Goal: Information Seeking & Learning: Learn about a topic

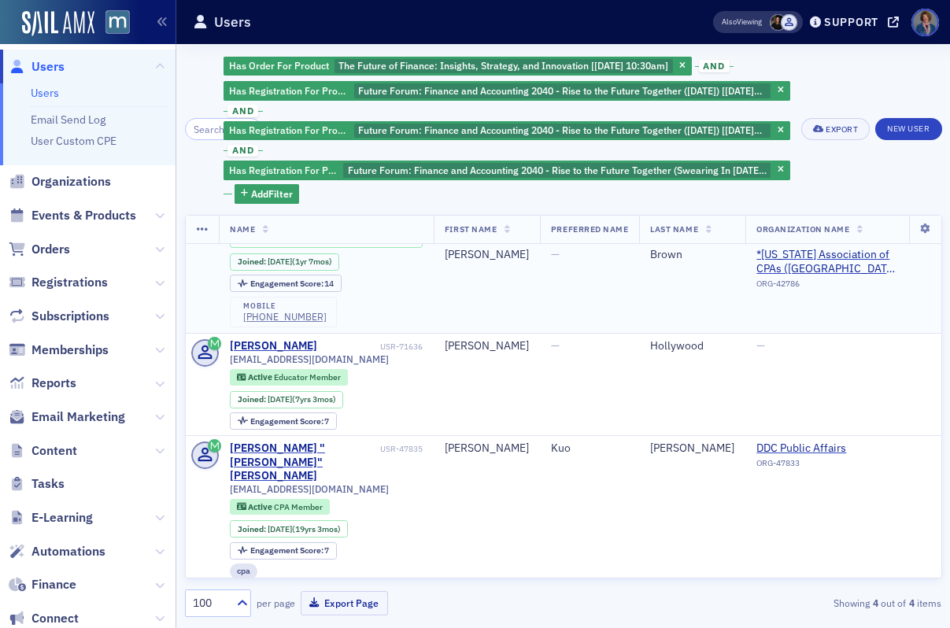
scroll to position [207, 0]
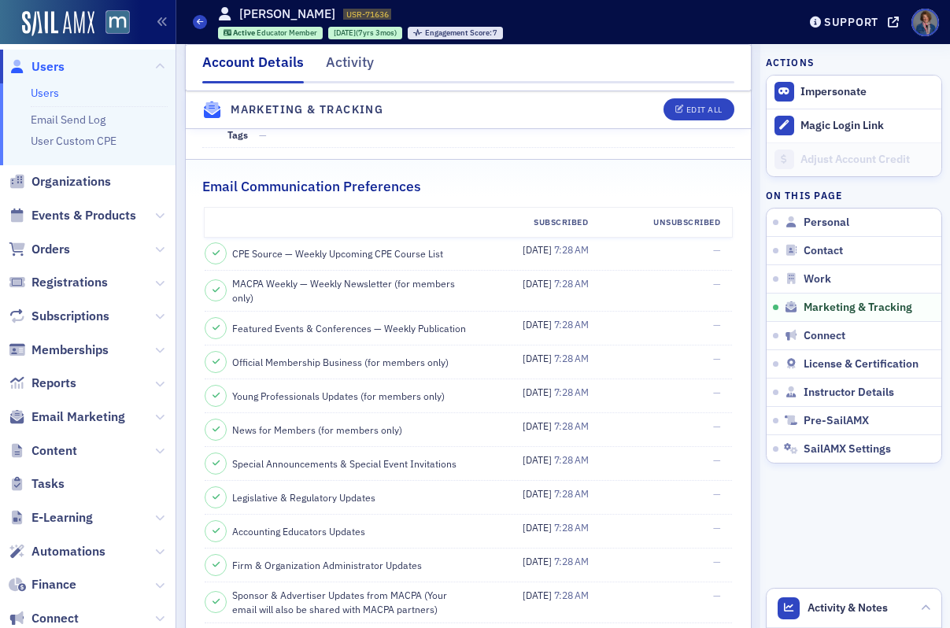
scroll to position [794, 0]
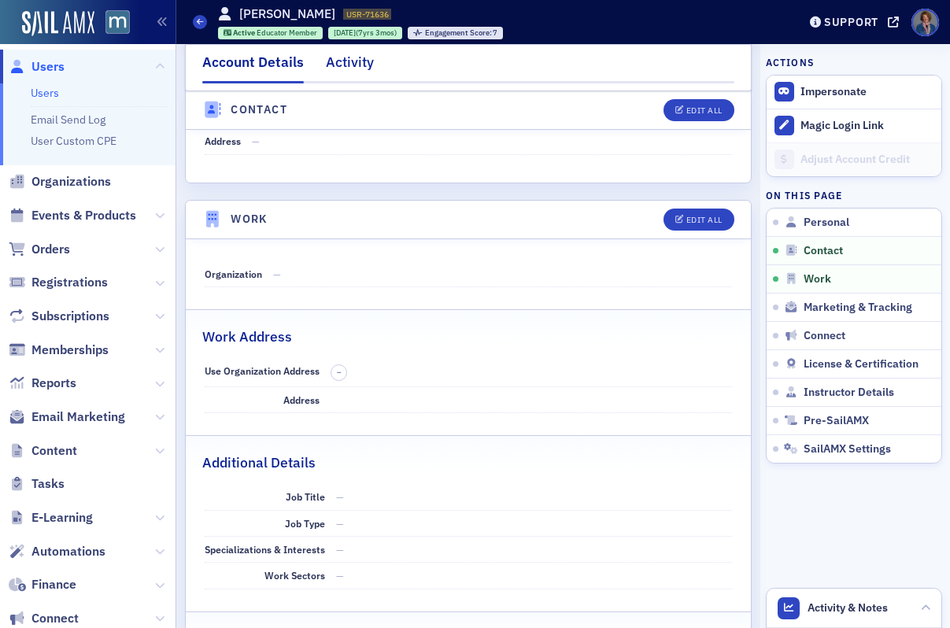
click at [348, 69] on div "Activity" at bounding box center [350, 66] width 48 height 29
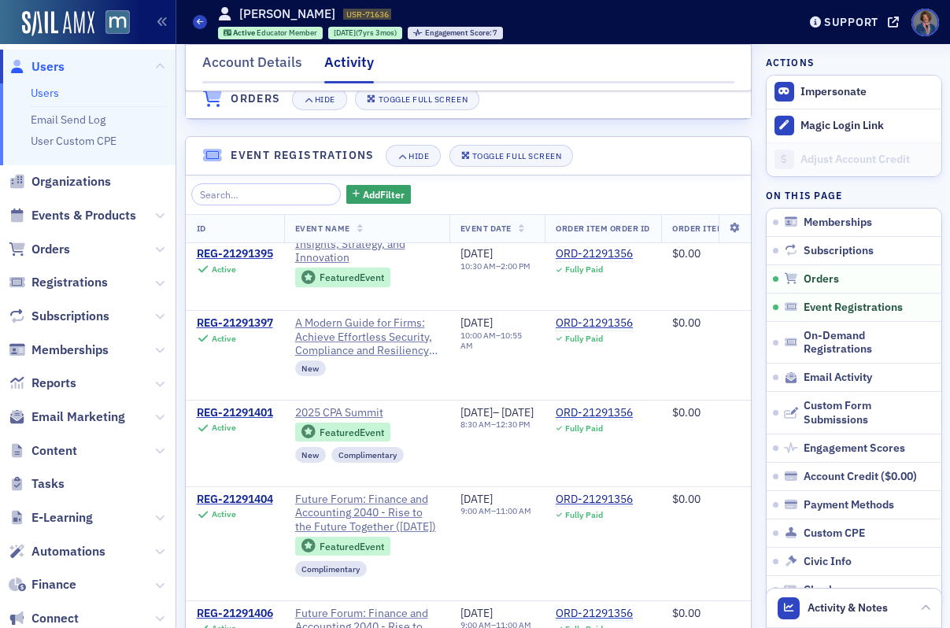
scroll to position [25, 0]
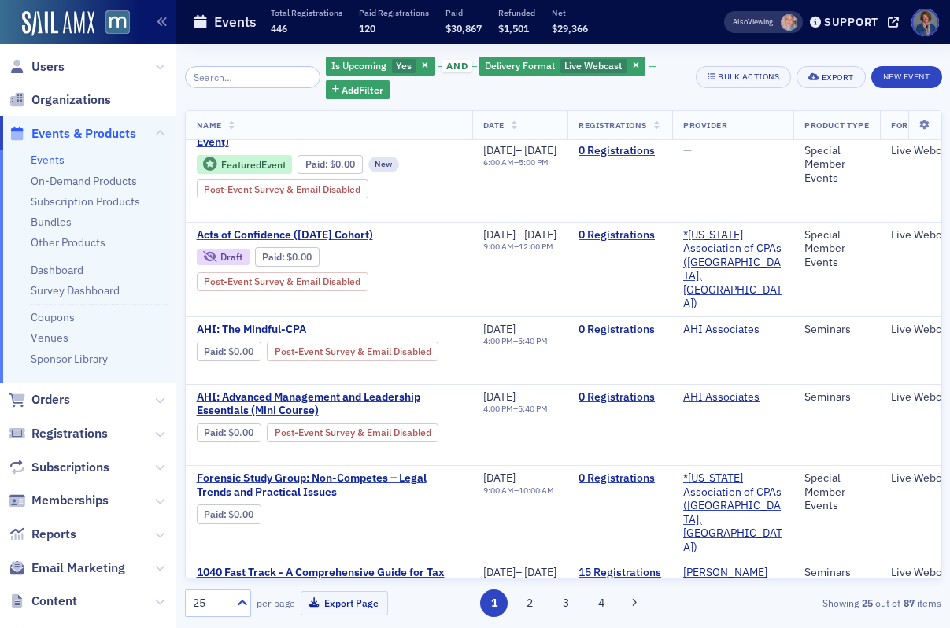
scroll to position [317, 0]
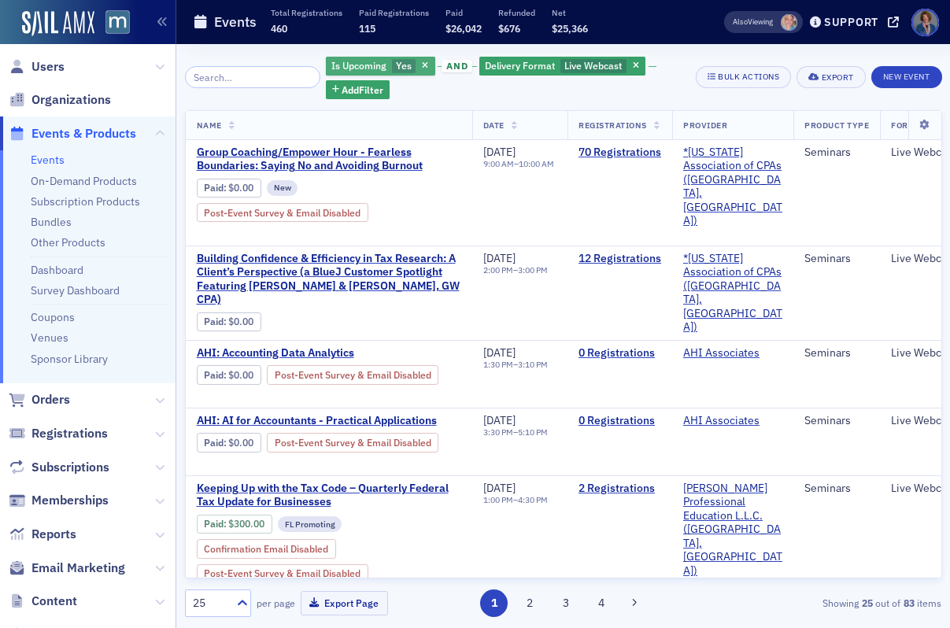
click at [396, 65] on span "Yes" at bounding box center [404, 65] width 16 height 13
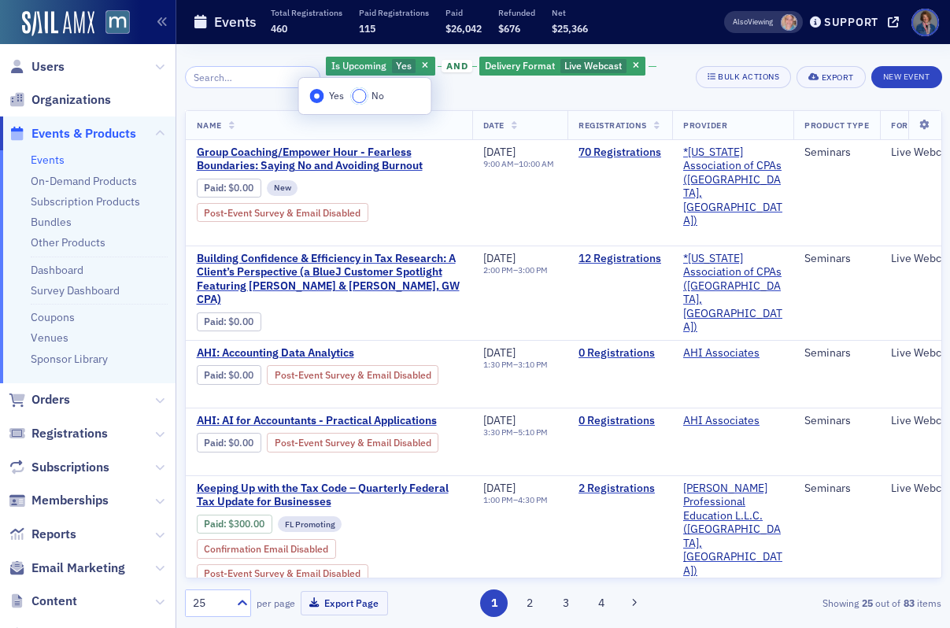
click at [353, 96] on input "No" at bounding box center [360, 96] width 14 height 14
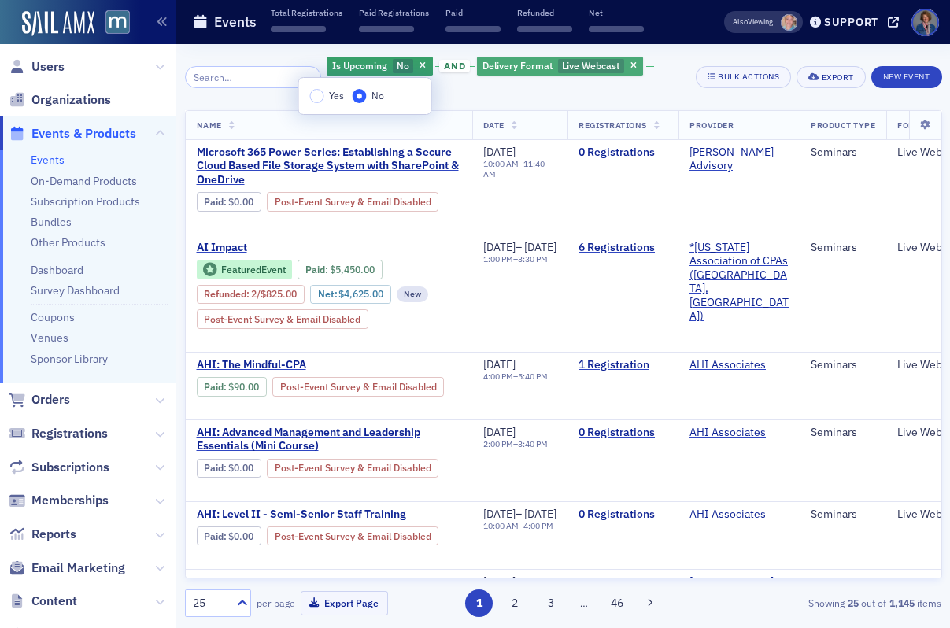
click at [525, 71] on span "Delivery Format" at bounding box center [518, 65] width 70 height 13
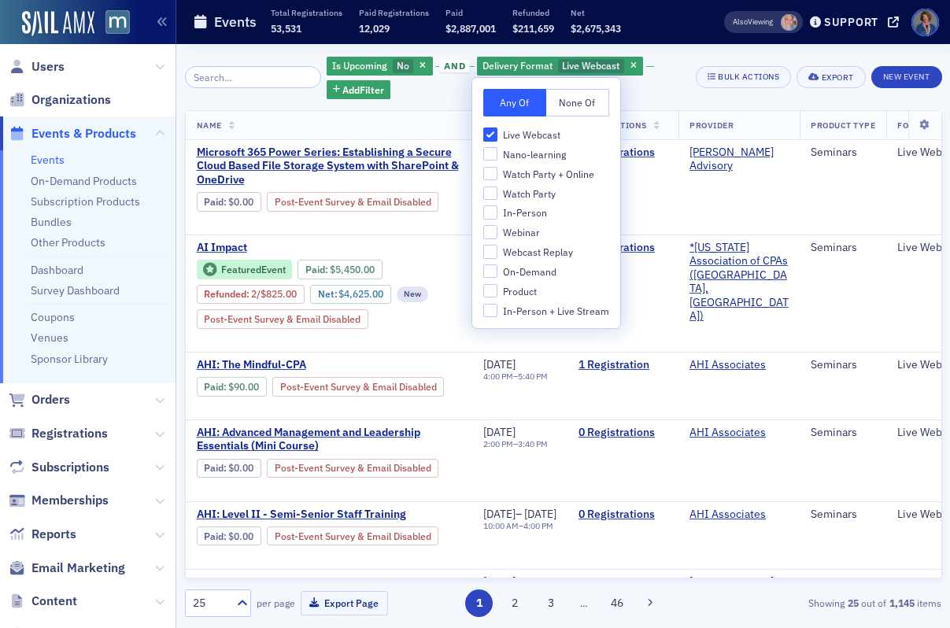
click at [673, 70] on div "Is Upcoming No and Delivery Format Live Webcast Add Filter" at bounding box center [506, 77] width 359 height 44
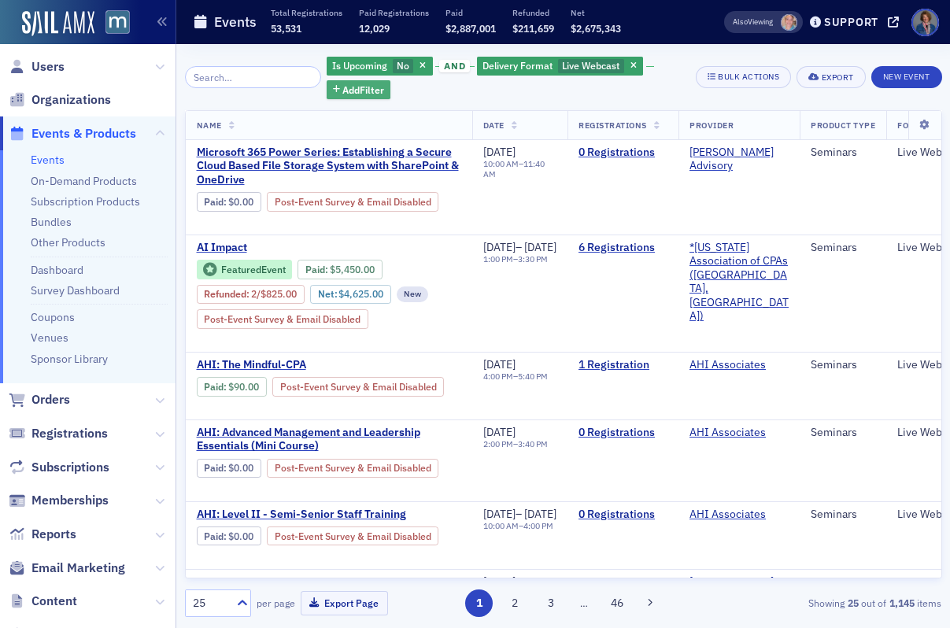
click at [361, 95] on span "Add Filter" at bounding box center [363, 90] width 42 height 14
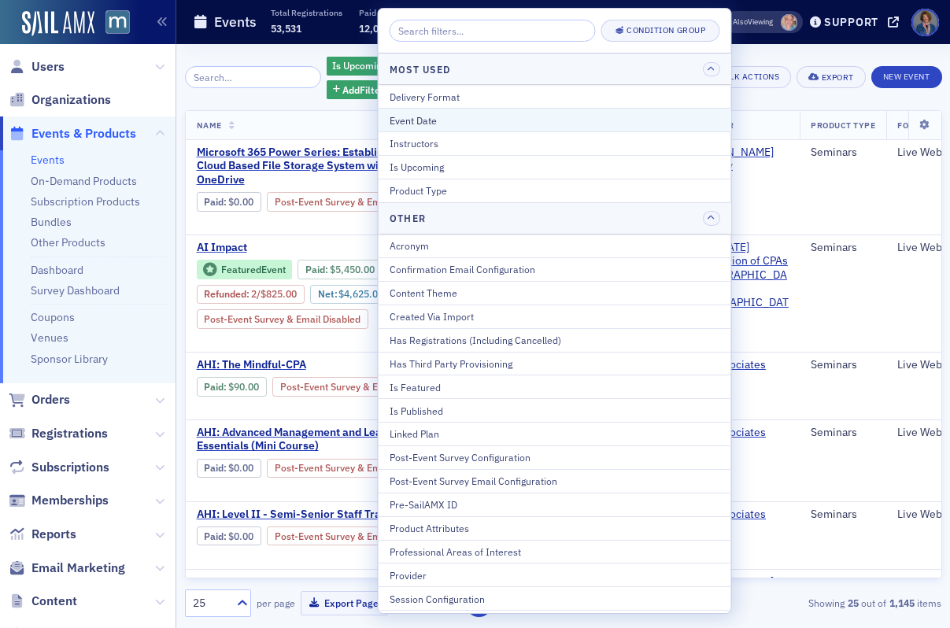
click at [418, 122] on div "Event Date" at bounding box center [555, 120] width 331 height 14
select select "8"
select select "2025"
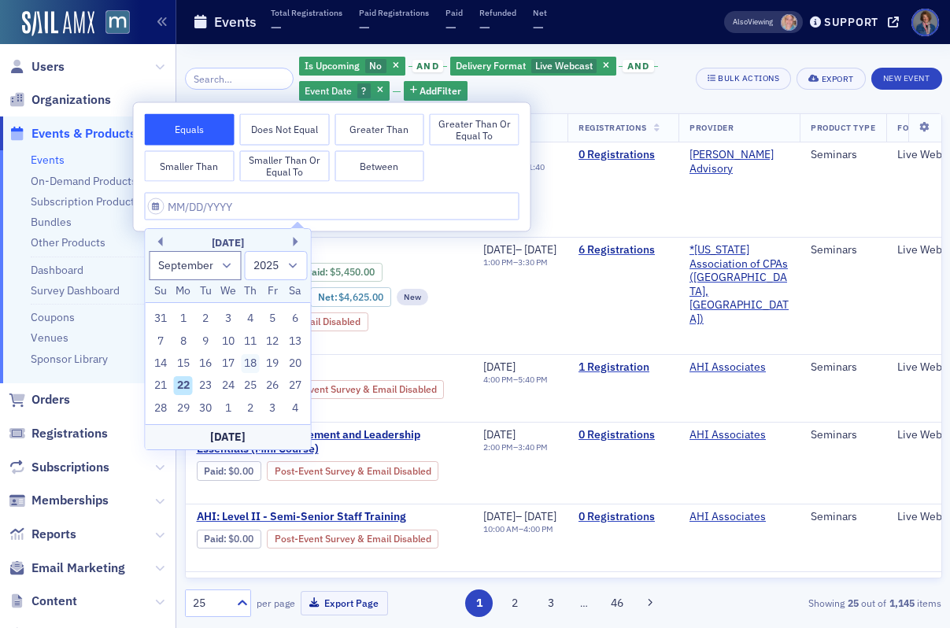
click at [249, 361] on div "18" at bounding box center [250, 363] width 19 height 19
type input "[DATE]"
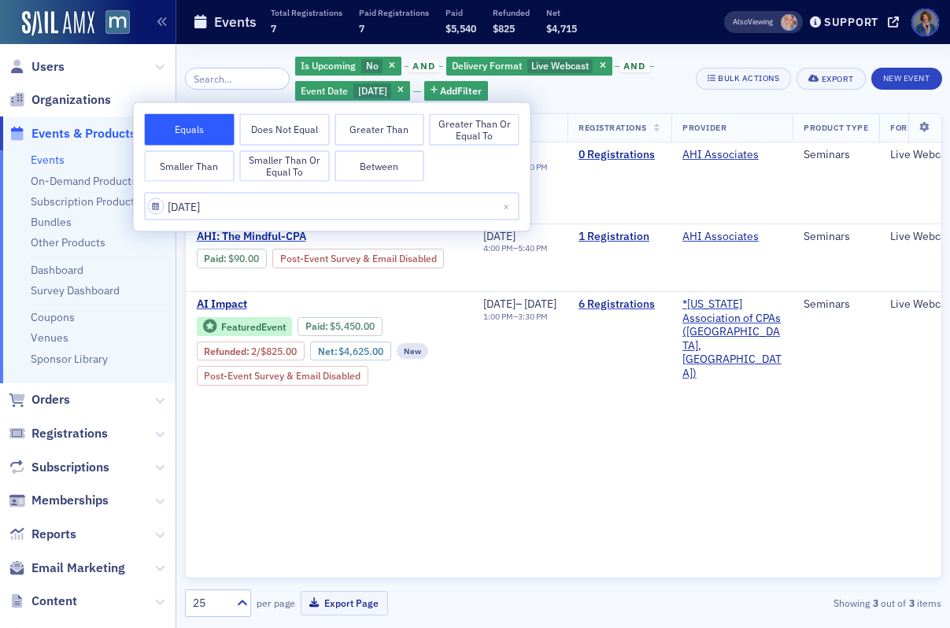
click at [579, 95] on div "Is Upcoming No and Delivery Format Live Webcast and Event Date [DATE] Add Filter" at bounding box center [490, 78] width 390 height 47
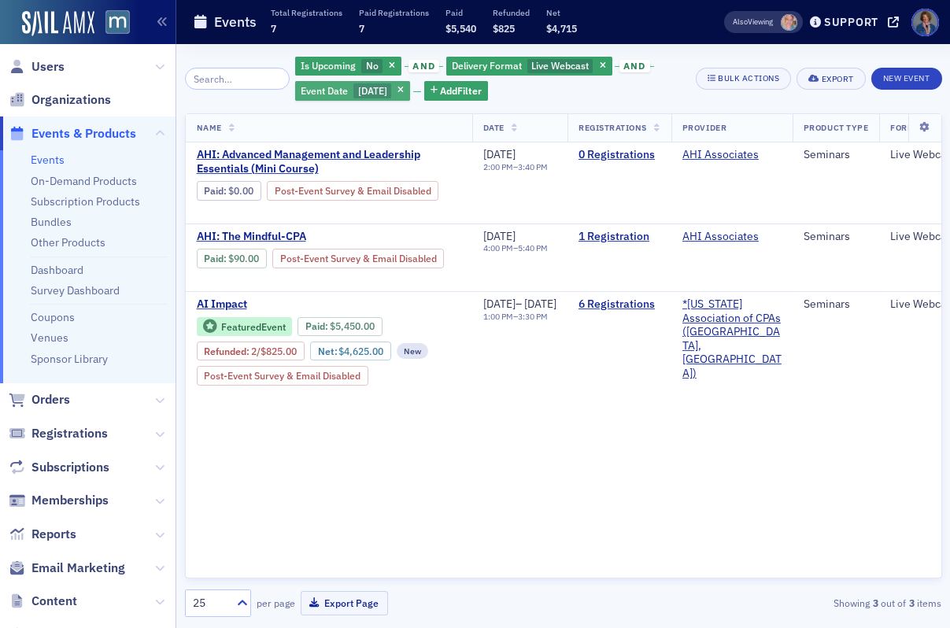
click at [308, 93] on span "Event Date" at bounding box center [324, 90] width 47 height 13
select select "8"
select select "2025"
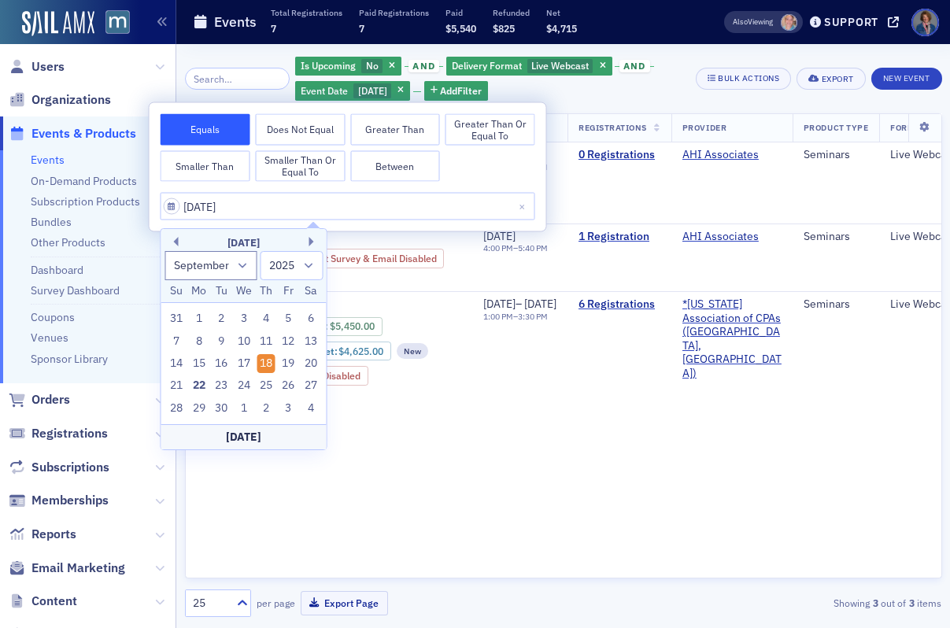
click at [204, 366] on div "15" at bounding box center [199, 363] width 19 height 19
type input "[DATE]"
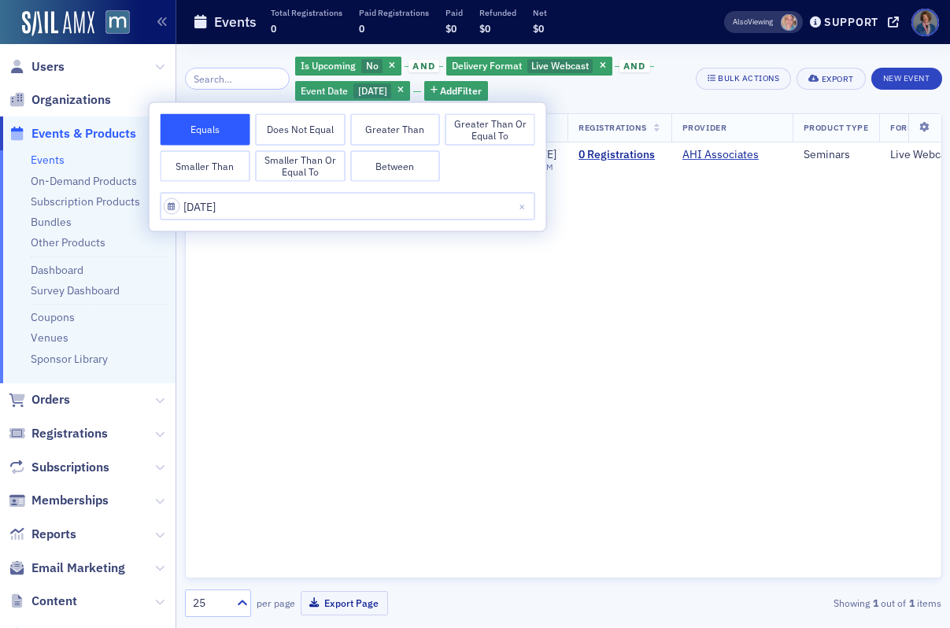
click at [661, 84] on div "Is Upcoming No and Delivery Format Live Webcast and Event Date [DATE] Add Filter" at bounding box center [490, 78] width 390 height 47
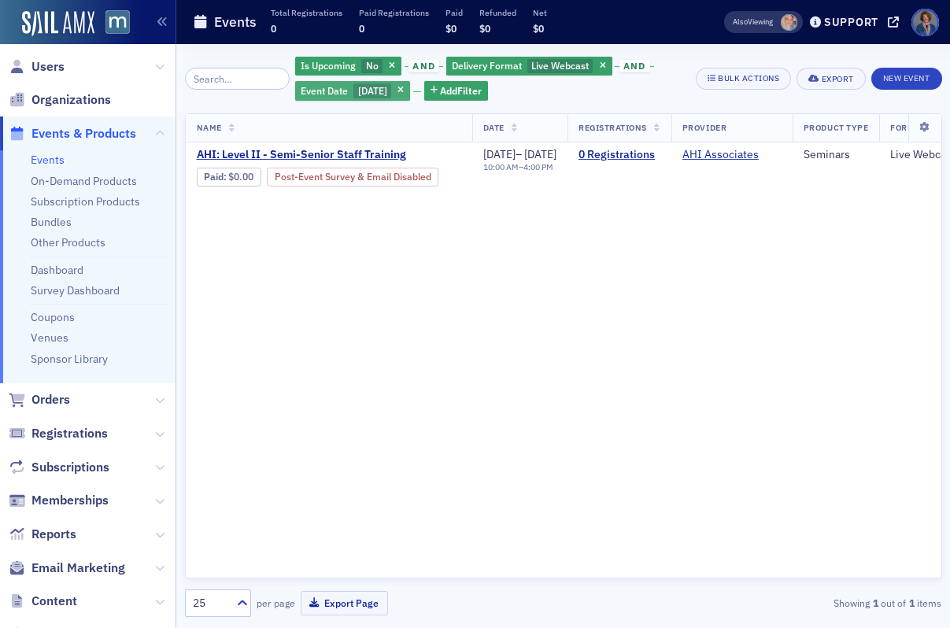
click at [358, 94] on span "[DATE]" at bounding box center [372, 90] width 29 height 13
select select "8"
select select "2025"
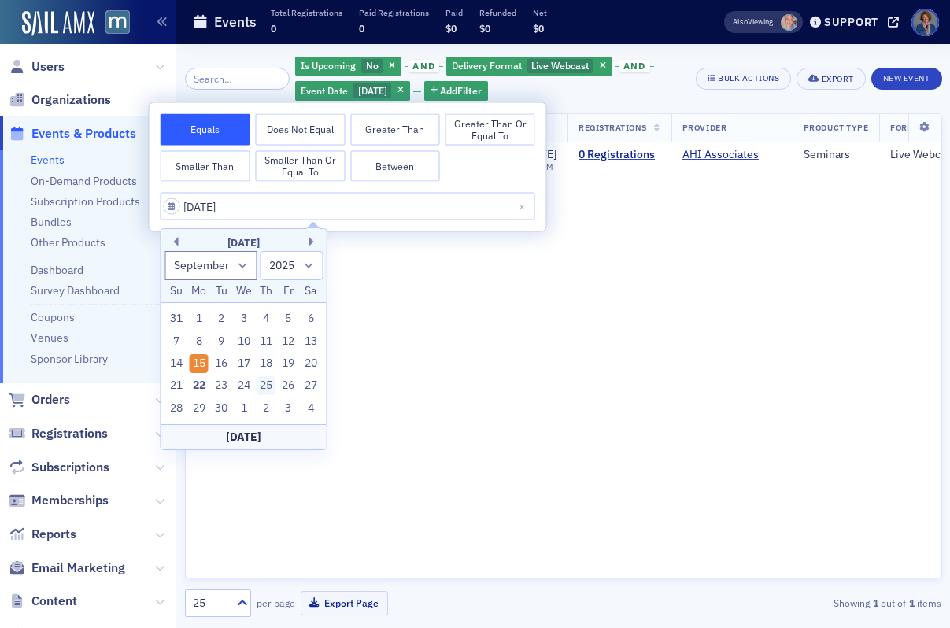
click at [264, 384] on div "25" at bounding box center [266, 385] width 19 height 19
type input "[DATE]"
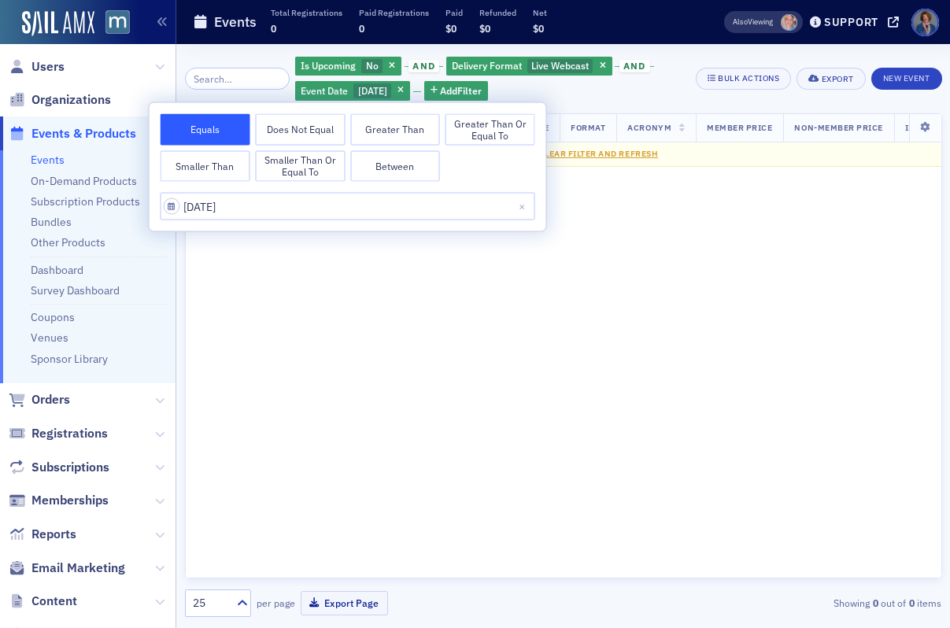
click at [596, 324] on div "Name Date Registrations Provider Product Type Format Acronym Member Price Non-M…" at bounding box center [563, 346] width 757 height 466
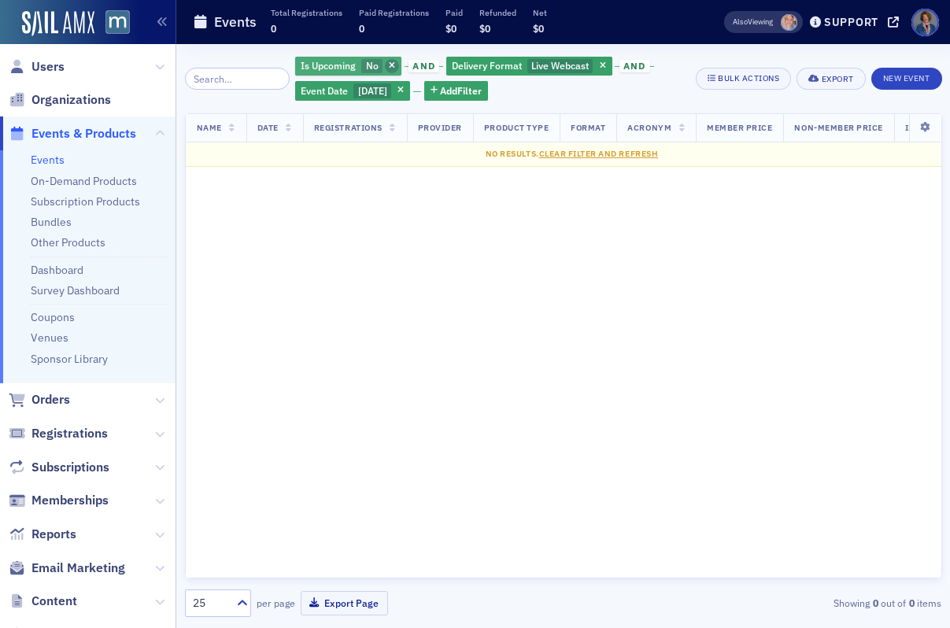
click at [389, 65] on icon "button" at bounding box center [392, 66] width 6 height 9
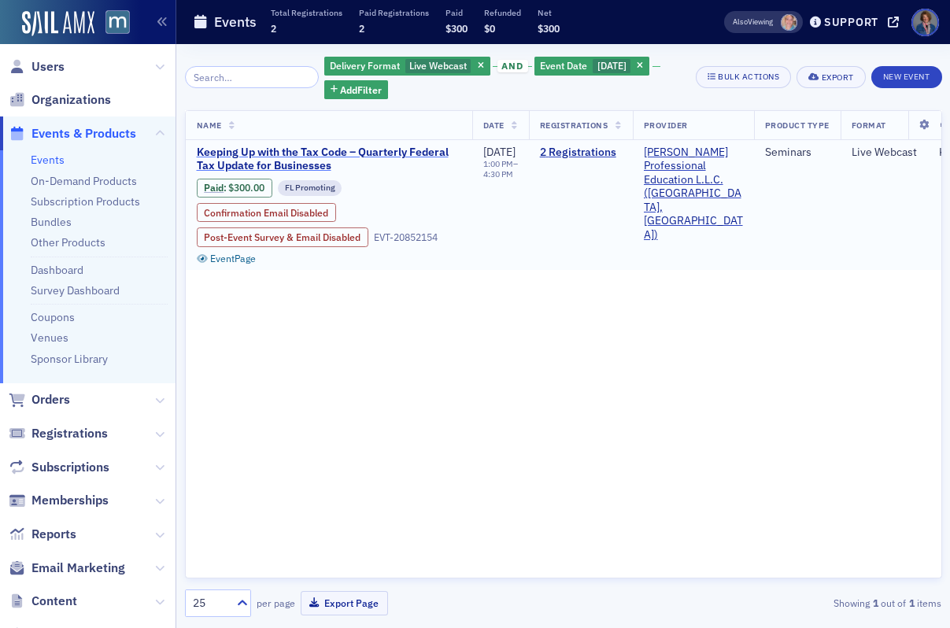
click at [394, 161] on span "Keeping Up with the Tax Code – Quarterly Federal Tax Update for Businesses" at bounding box center [329, 160] width 264 height 28
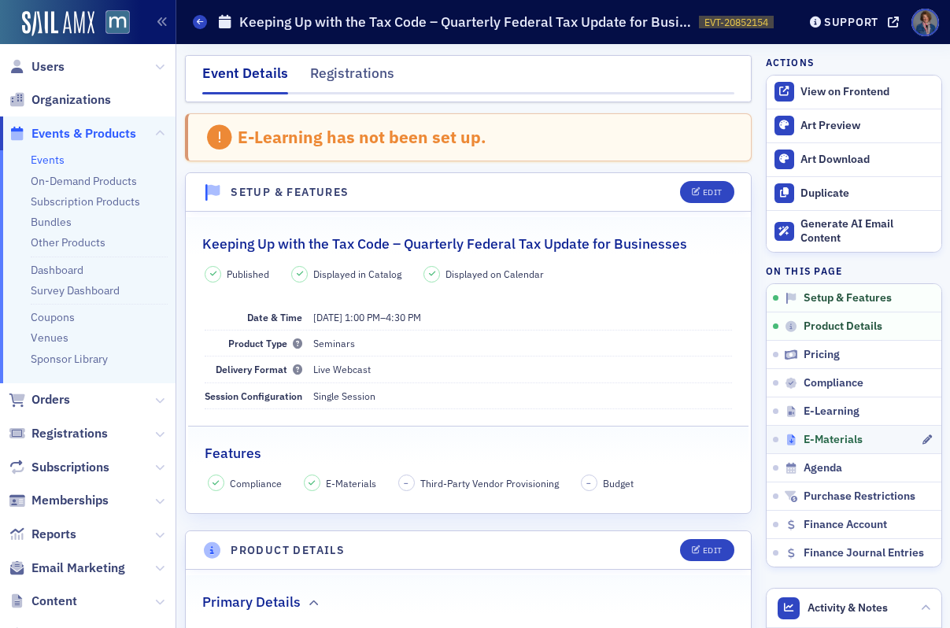
click at [841, 446] on span "E-Materials" at bounding box center [833, 440] width 59 height 14
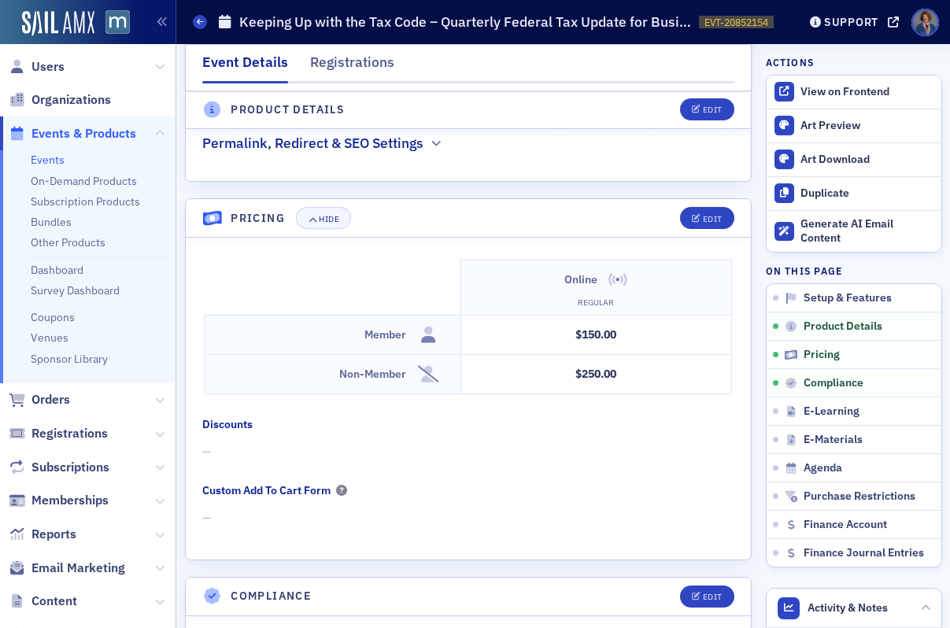
scroll to position [1137, 0]
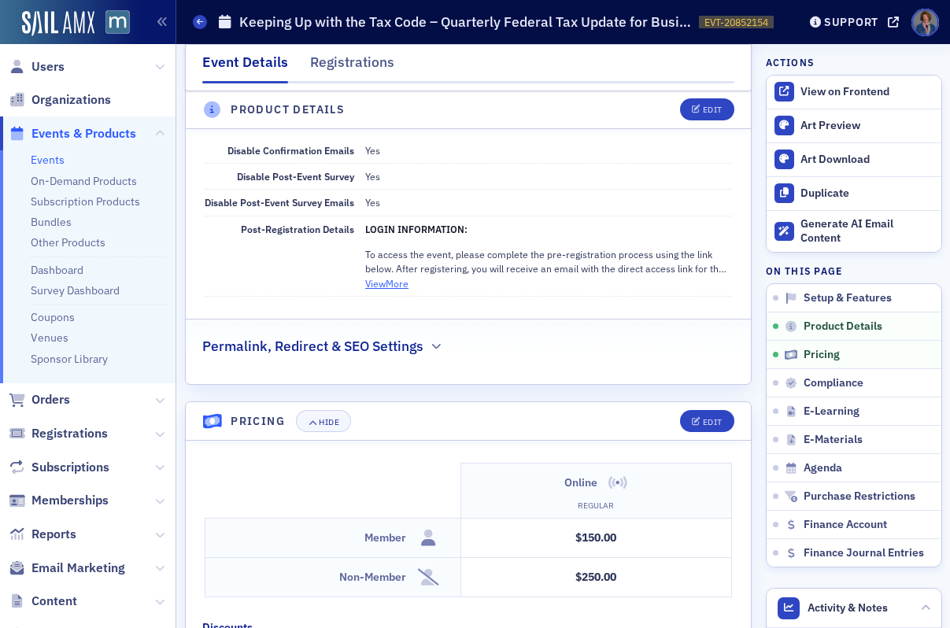
click at [387, 276] on button "View More" at bounding box center [386, 283] width 43 height 14
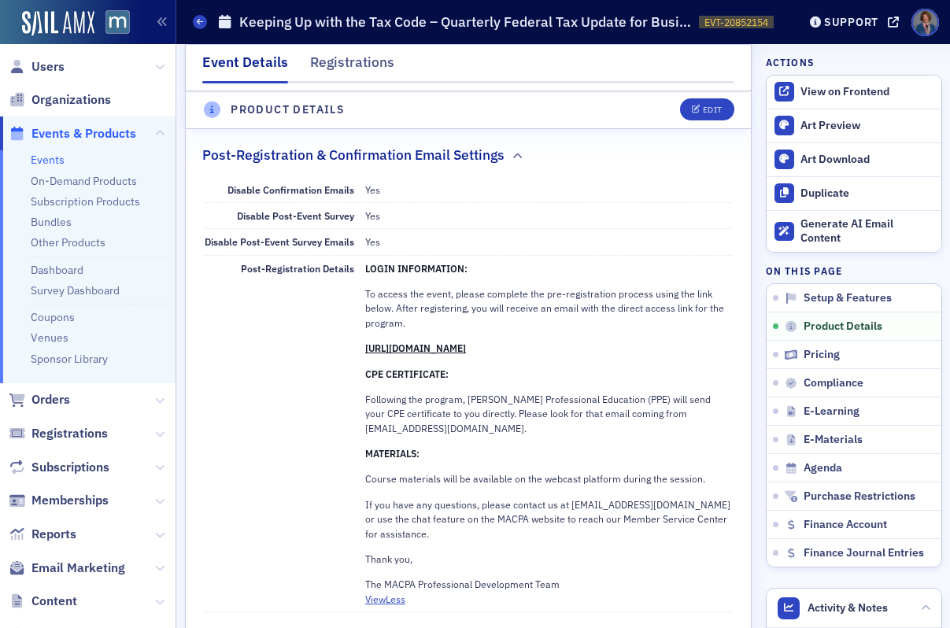
scroll to position [861, 0]
